Goal: Transaction & Acquisition: Purchase product/service

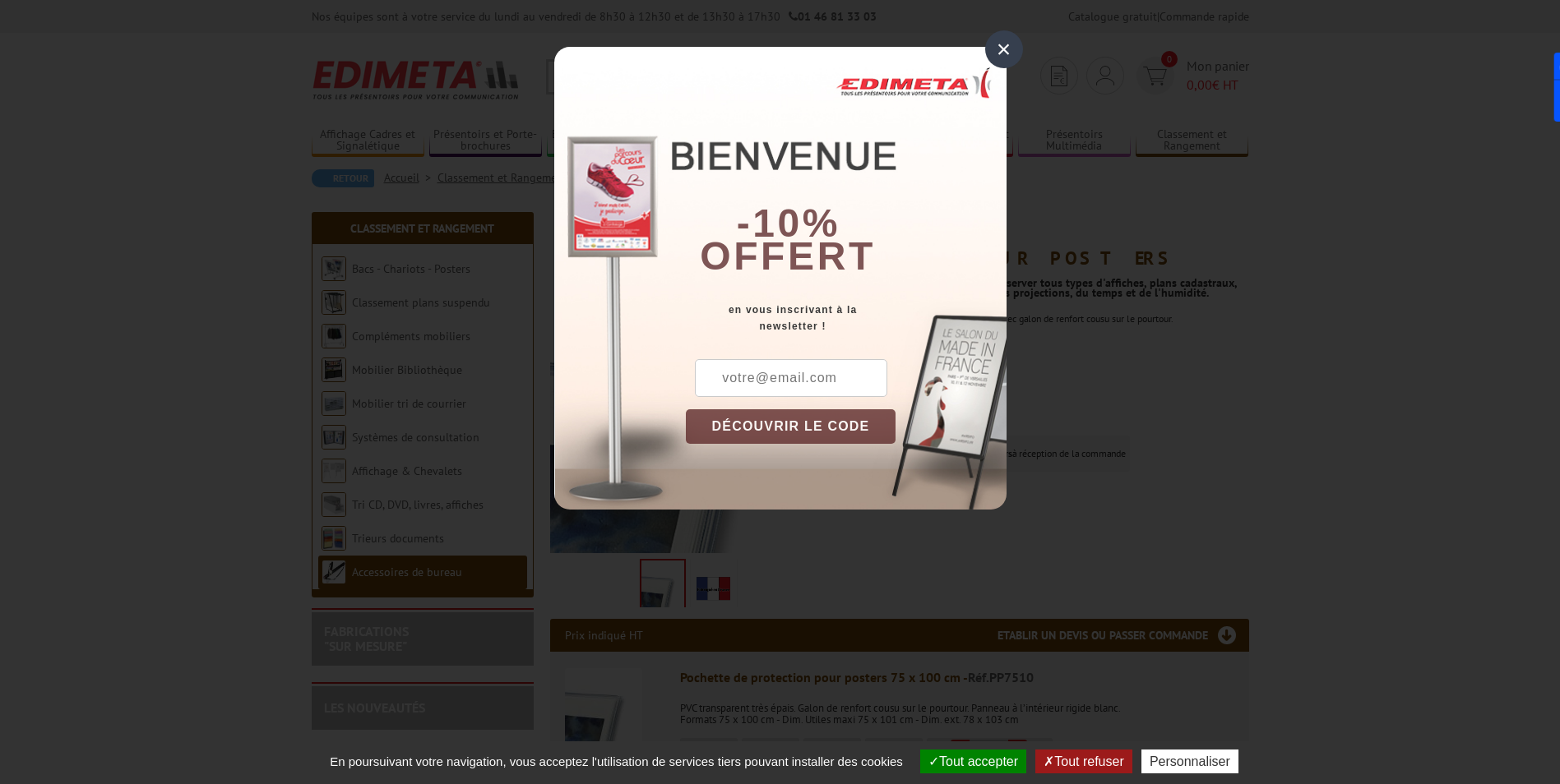
click at [997, 51] on div "×" at bounding box center [1004, 49] width 38 height 38
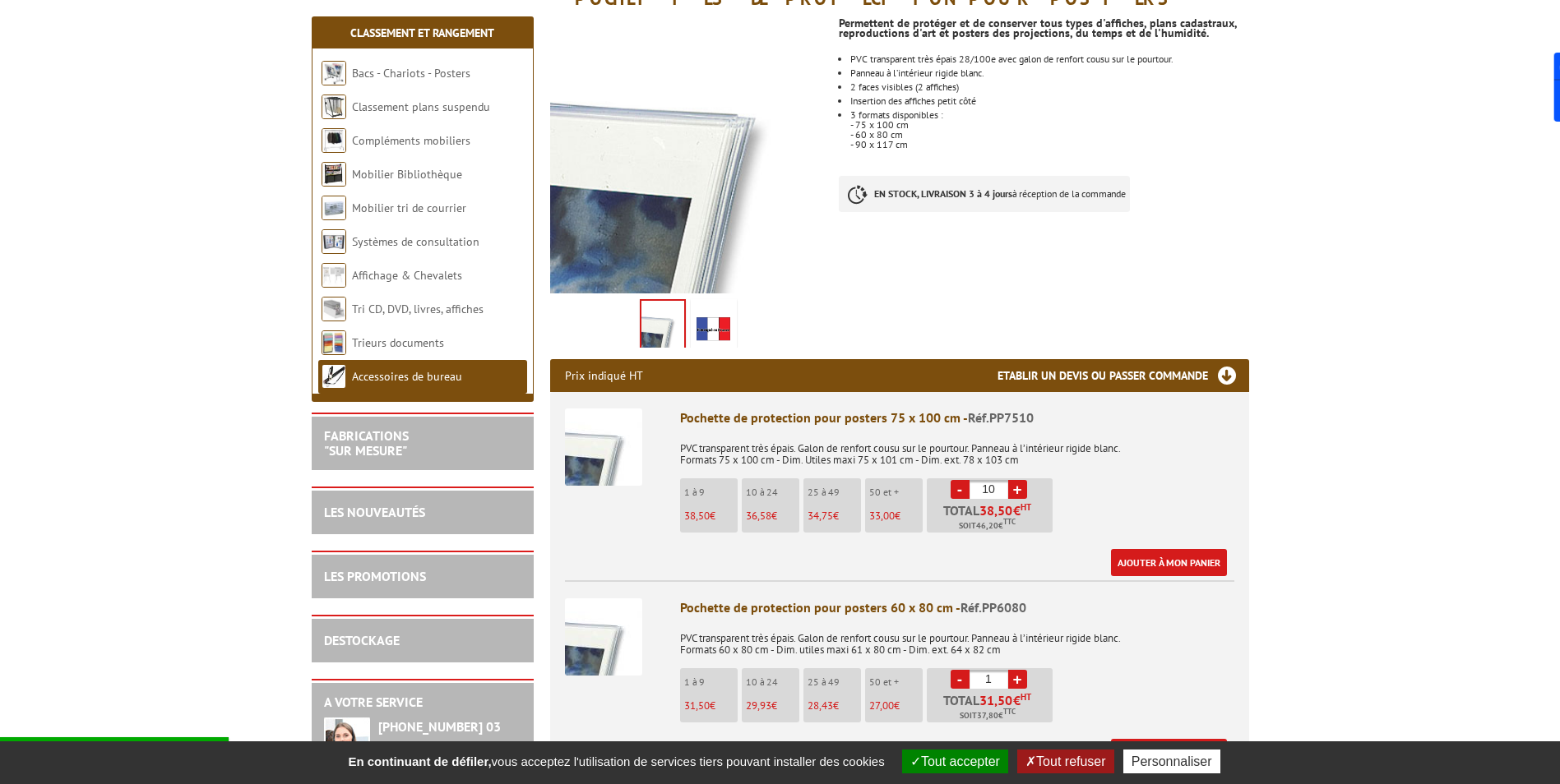
scroll to position [259, 0]
click at [958, 482] on link "-" at bounding box center [960, 490] width 19 height 19
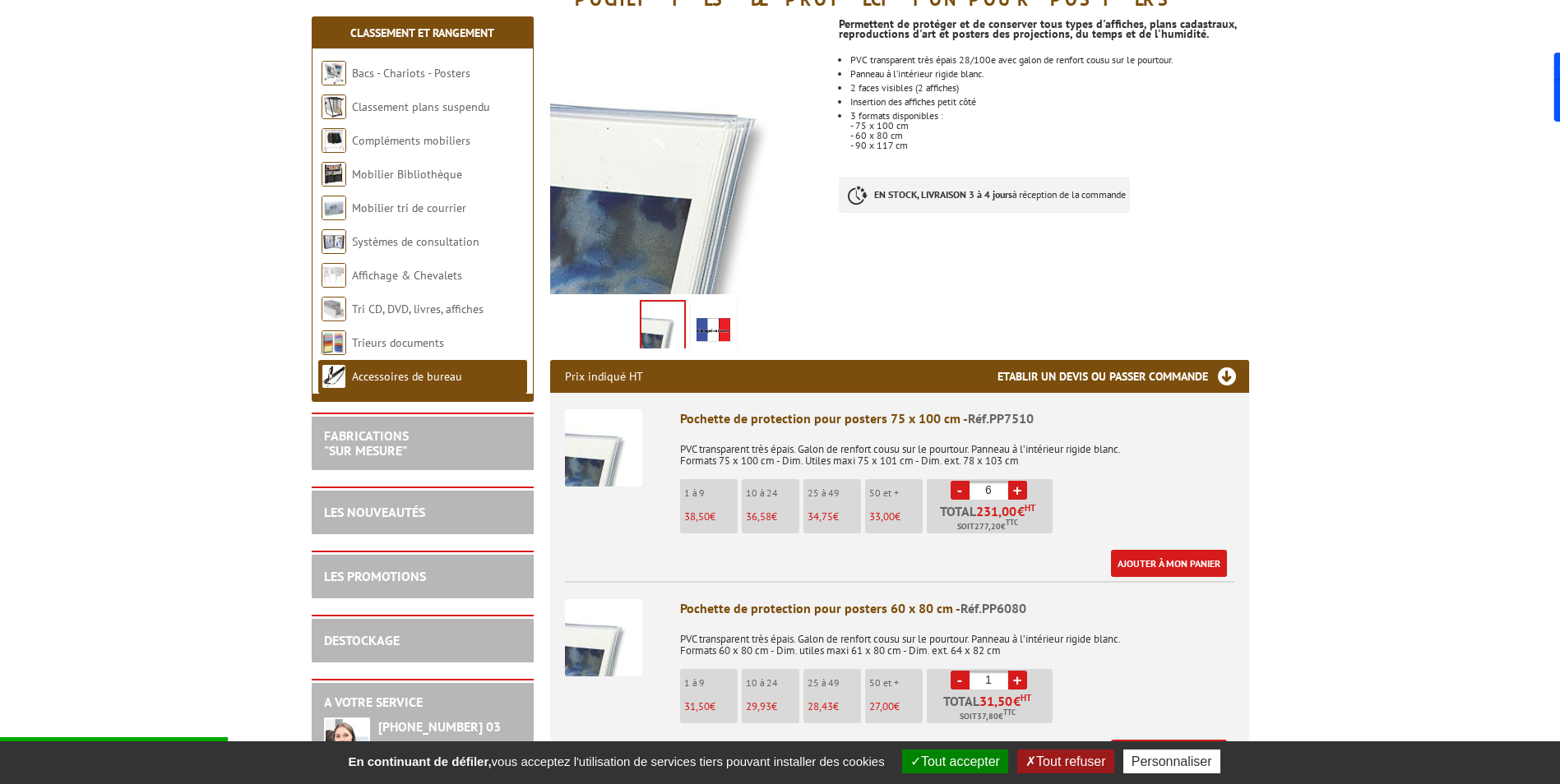
click at [958, 482] on link "-" at bounding box center [960, 490] width 19 height 19
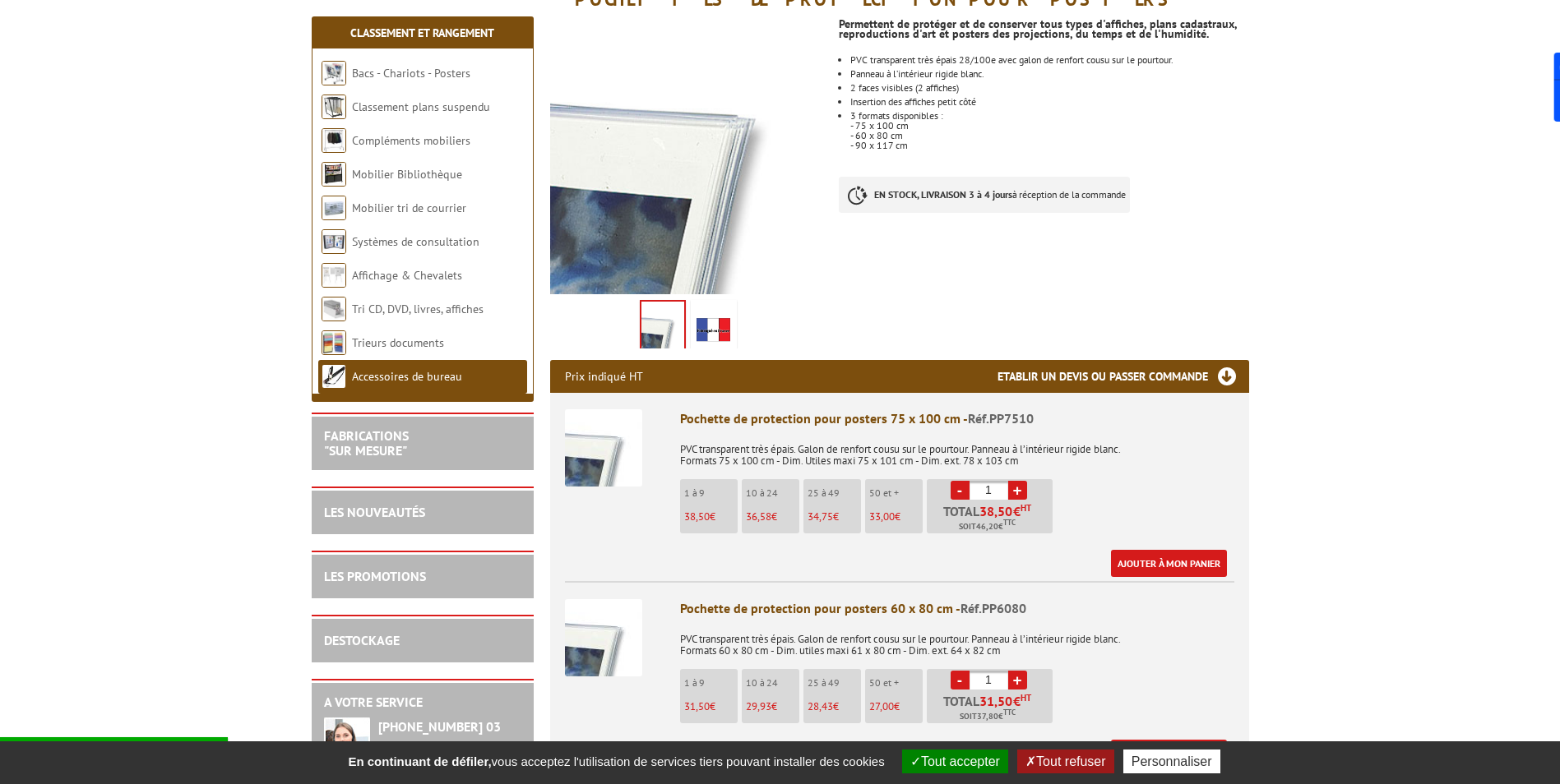
click at [1011, 490] on link "+" at bounding box center [1017, 490] width 19 height 19
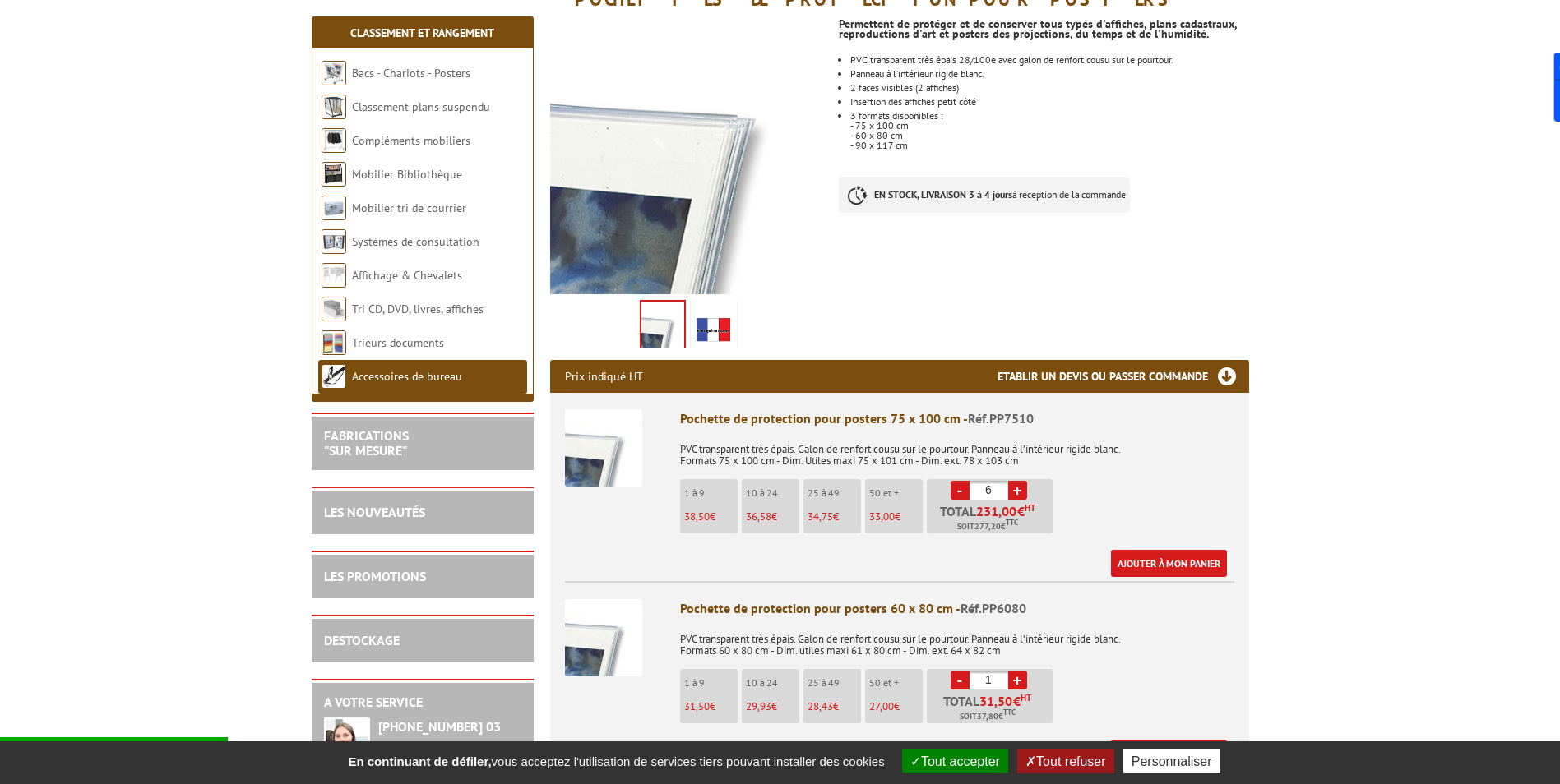
click at [1011, 490] on link "+" at bounding box center [1017, 490] width 19 height 19
type input "10"
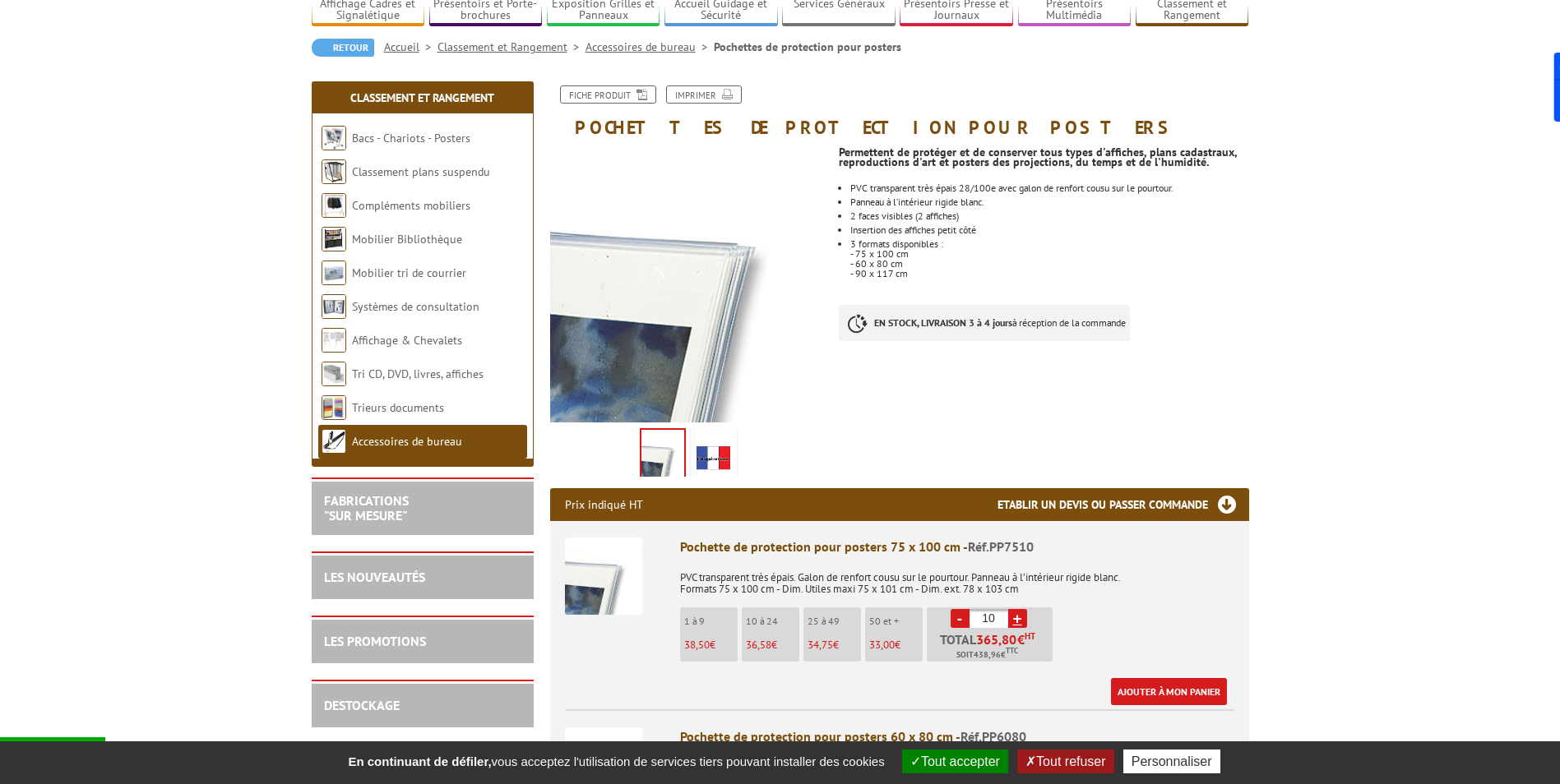
scroll to position [119, 0]
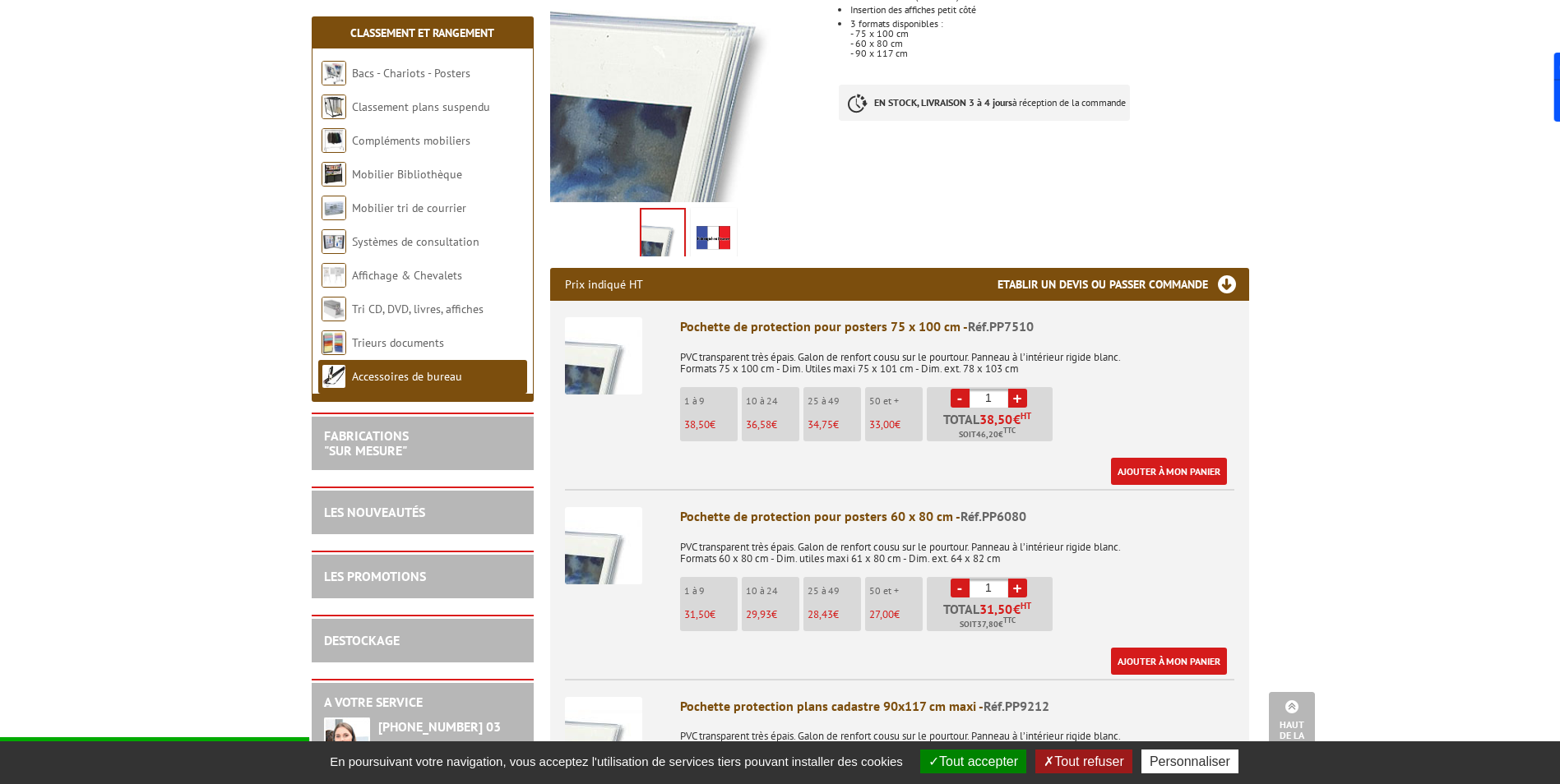
scroll to position [352, 0]
